Goal: Task Accomplishment & Management: Manage account settings

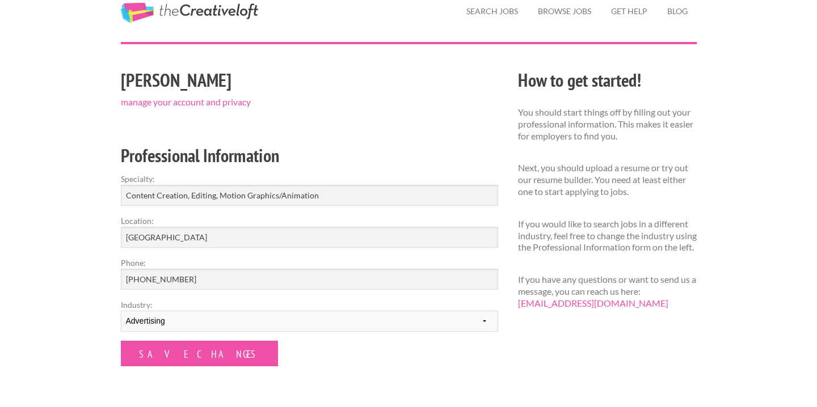
scroll to position [45, 0]
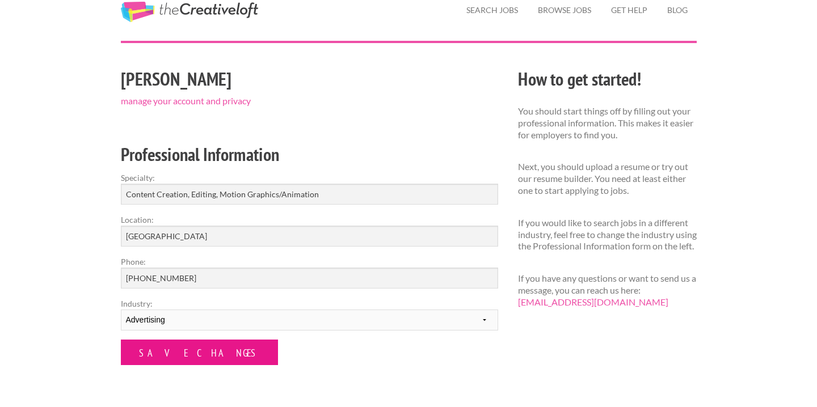
click at [175, 356] on input "Save Changes" at bounding box center [199, 353] width 157 height 26
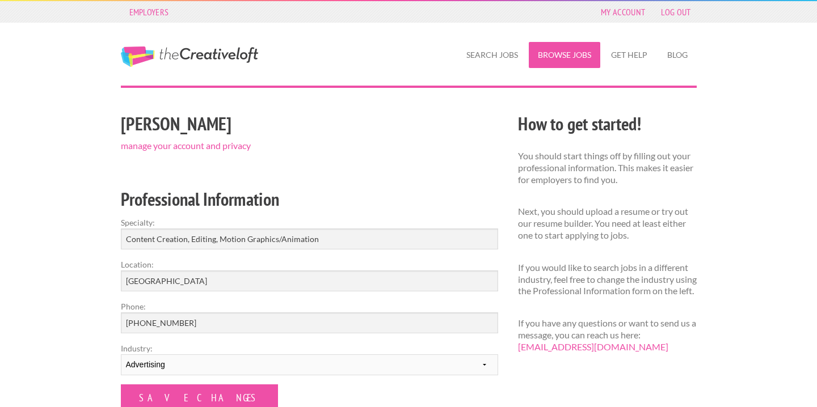
click at [562, 58] on link "Browse Jobs" at bounding box center [565, 55] width 72 height 26
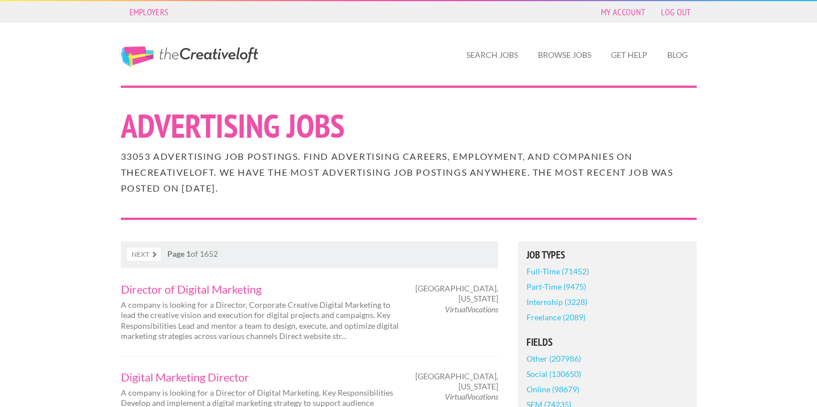
click at [550, 270] on link "Full-Time (71452)" at bounding box center [558, 271] width 62 height 15
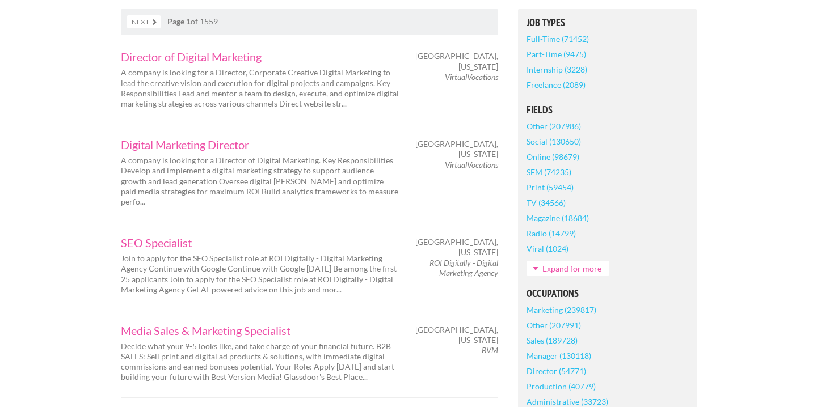
scroll to position [275, 0]
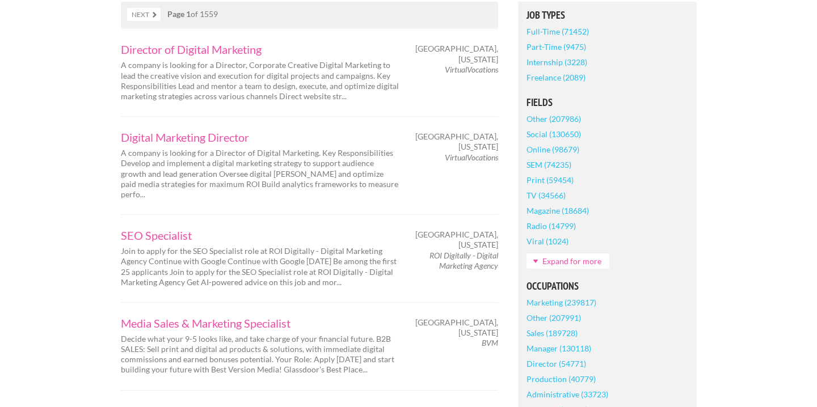
click at [596, 260] on link "Expand for more" at bounding box center [568, 261] width 83 height 15
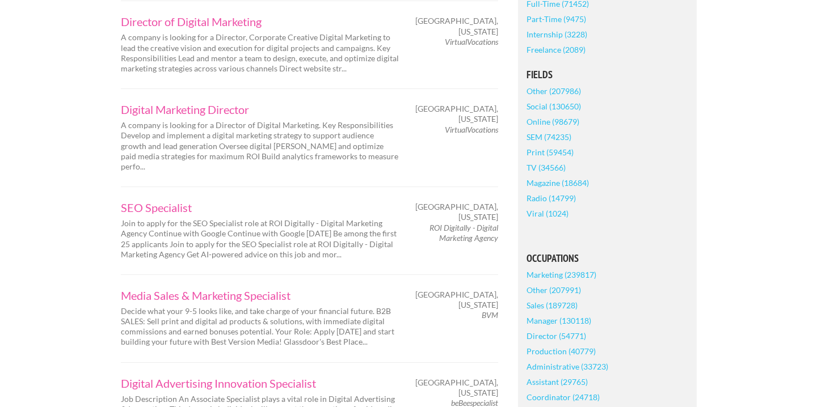
scroll to position [304, 0]
click at [544, 104] on link "Social (130650)" at bounding box center [554, 105] width 54 height 15
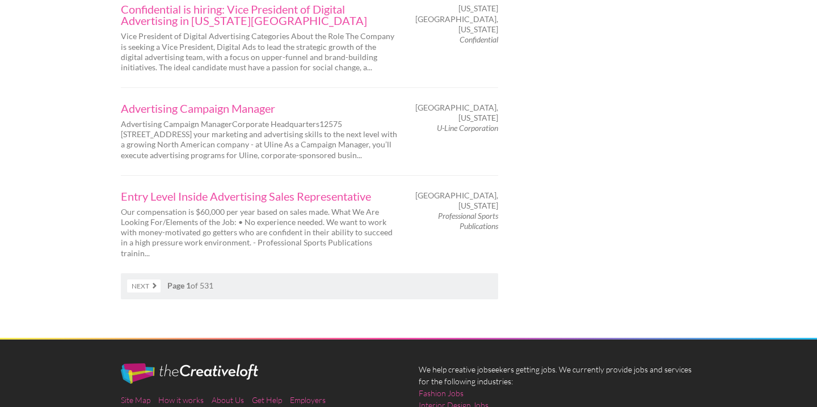
scroll to position [1933, 0]
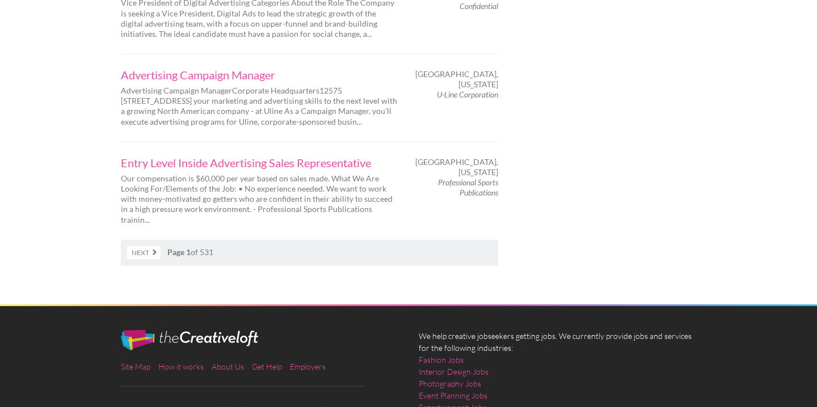
click at [146, 246] on link "Next" at bounding box center [143, 252] width 33 height 13
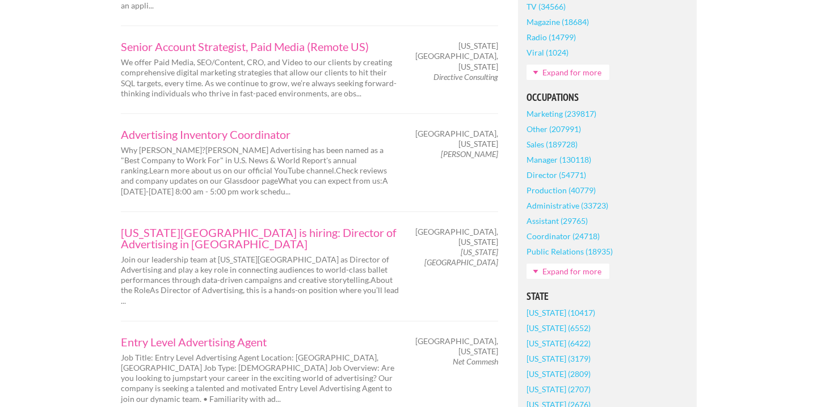
scroll to position [482, 0]
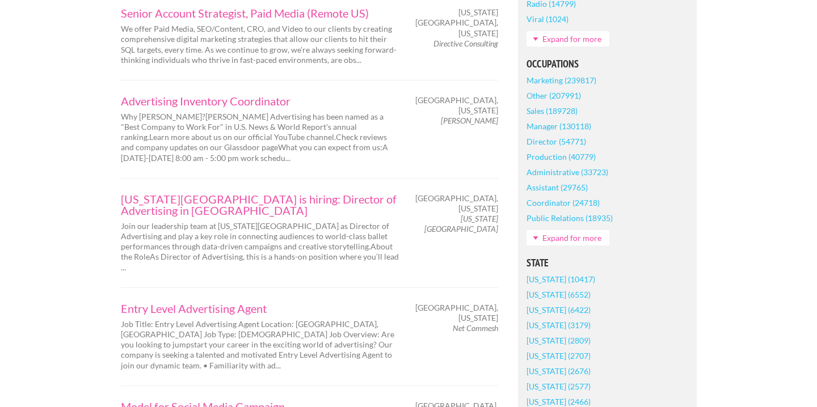
click at [533, 149] on link "Director (54771)" at bounding box center [557, 141] width 60 height 15
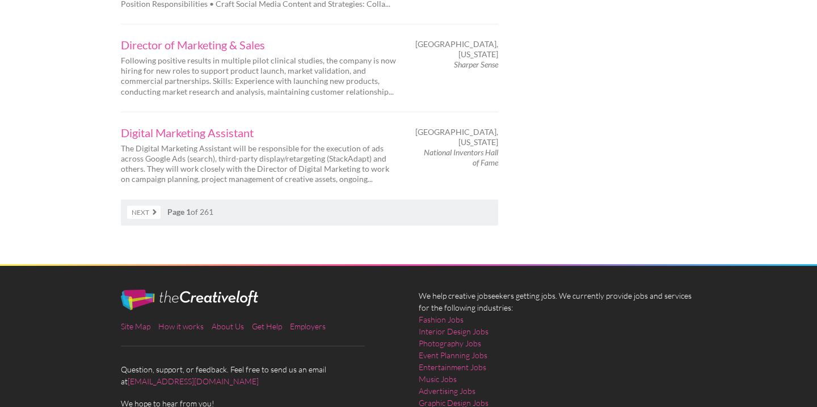
scroll to position [1991, 0]
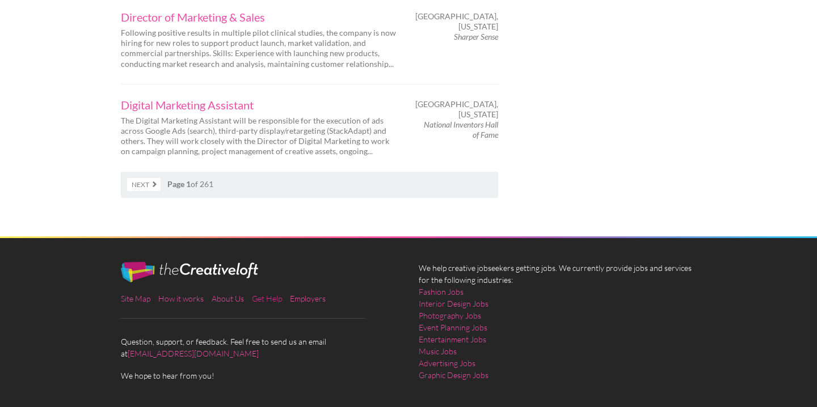
click at [267, 294] on link "Get Help" at bounding box center [267, 299] width 30 height 10
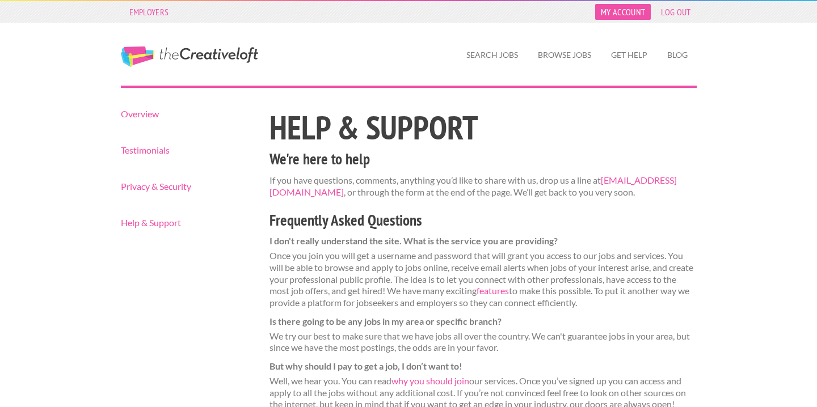
click at [636, 10] on link "My Account" at bounding box center [623, 12] width 56 height 16
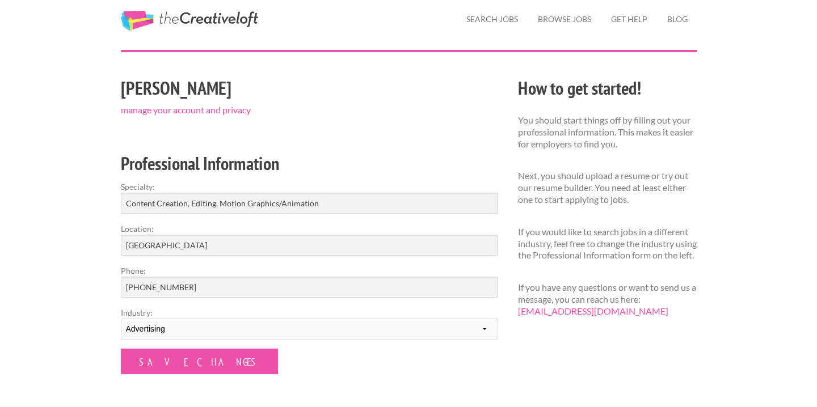
scroll to position [35, 0]
click at [215, 111] on link "manage your account and privacy" at bounding box center [186, 110] width 130 height 11
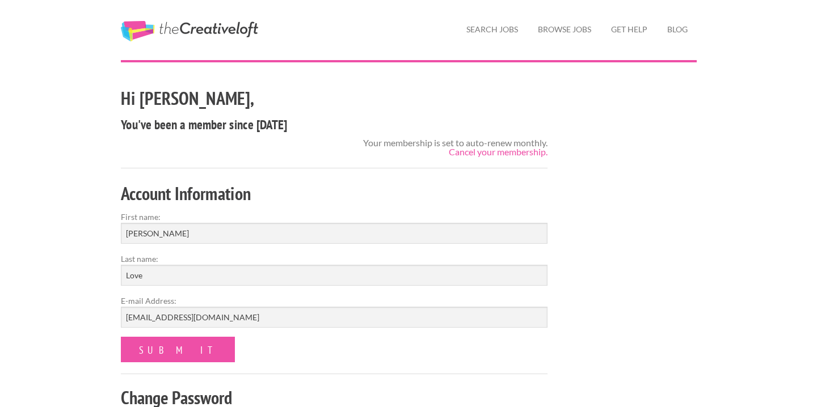
scroll to position [31, 0]
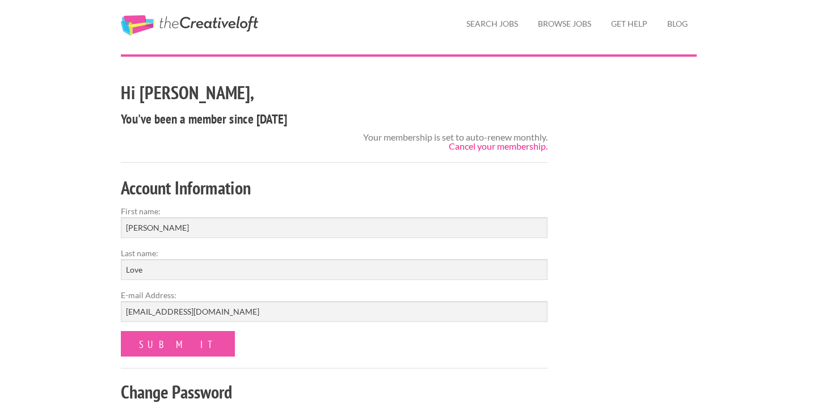
click at [527, 145] on link "Cancel your membership." at bounding box center [498, 146] width 99 height 11
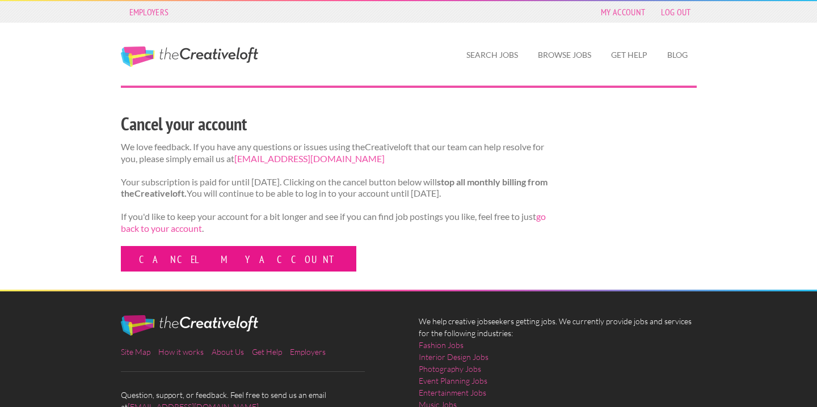
click at [187, 270] on link "Cancel my account" at bounding box center [239, 259] width 236 height 26
